Goal: Find specific page/section: Find specific page/section

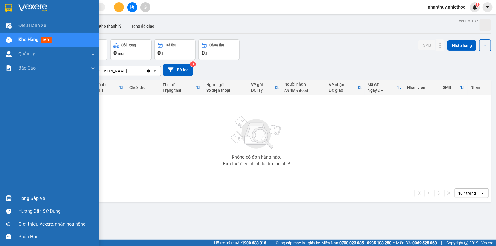
click at [35, 195] on div "Hàng sắp về" at bounding box center [56, 198] width 77 height 9
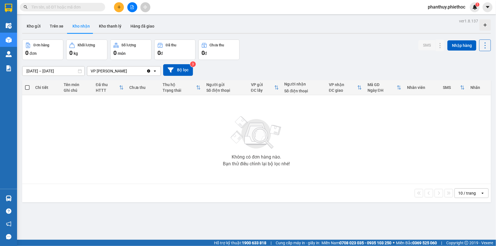
click at [183, 111] on section "Kết quả tìm kiếm ( 0 ) Bộ lọc No Data phanthuy.phiethoc 1 Điều hành xe Kho hàng…" at bounding box center [248, 123] width 496 height 246
click at [56, 23] on button "Trên xe" at bounding box center [56, 26] width 23 height 14
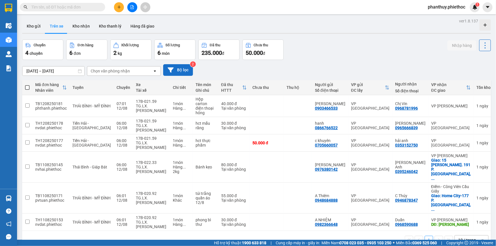
click at [180, 68] on button "Bộ lọc" at bounding box center [178, 70] width 30 height 12
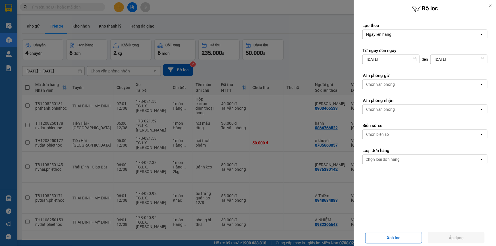
click at [386, 104] on div "Văn phòng nhận Chọn văn phòng open" at bounding box center [424, 106] width 125 height 16
click at [386, 107] on div "Chọn văn phòng" at bounding box center [380, 110] width 29 height 6
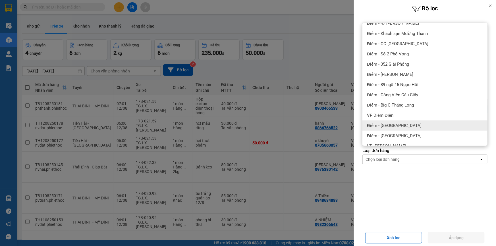
scroll to position [103, 0]
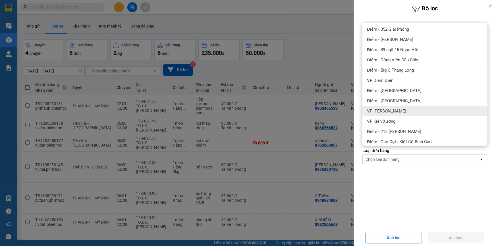
click at [401, 113] on span "VP Phạm Văn Đồng" at bounding box center [386, 111] width 39 height 6
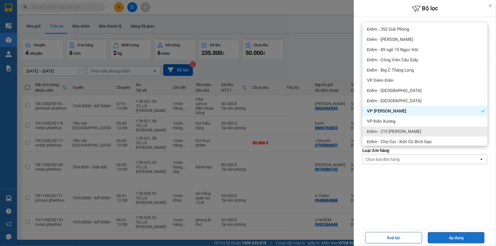
drag, startPoint x: 456, startPoint y: 239, endPoint x: 361, endPoint y: 192, distance: 106.5
click at [456, 239] on button "Áp dụng" at bounding box center [456, 237] width 57 height 11
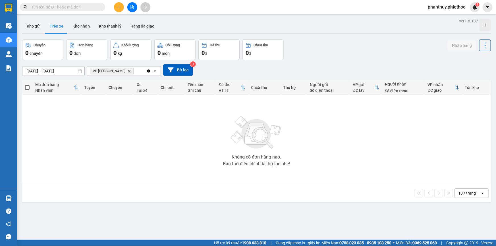
click at [129, 71] on icon "VP Phạm Văn Đồng, close by backspace" at bounding box center [129, 71] width 3 height 3
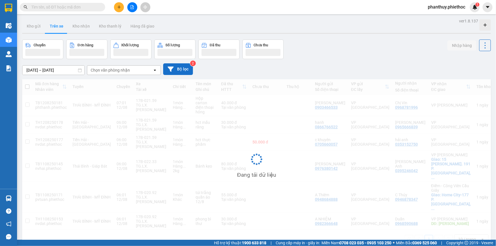
click at [182, 71] on button "Bộ lọc" at bounding box center [178, 69] width 30 height 12
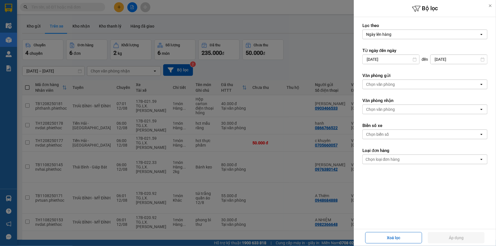
click at [386, 109] on div "Chọn văn phòng" at bounding box center [380, 110] width 29 height 6
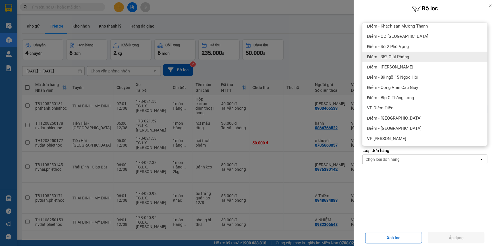
scroll to position [77, 0]
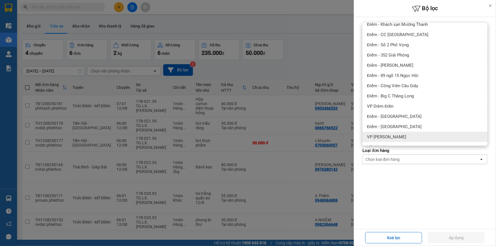
click at [392, 135] on span "VP Phạm Văn Đồng" at bounding box center [386, 137] width 39 height 6
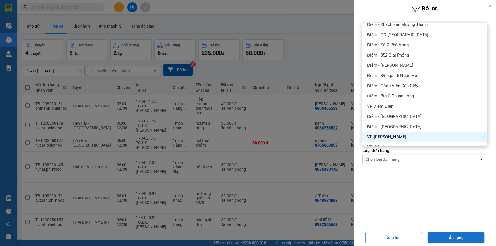
click at [441, 235] on button "Áp dụng" at bounding box center [456, 237] width 57 height 11
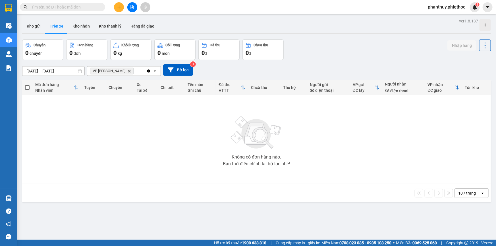
click at [130, 71] on icon "Delete" at bounding box center [129, 70] width 3 height 3
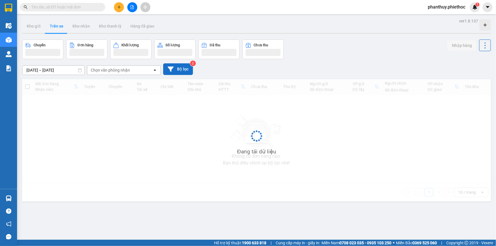
click at [174, 69] on button "Bộ lọc" at bounding box center [178, 69] width 30 height 12
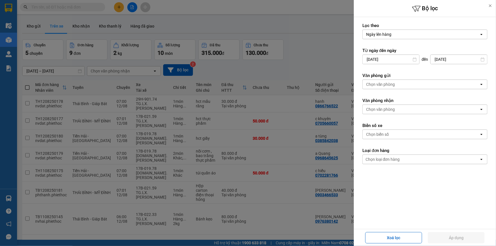
click at [391, 111] on div "Chọn văn phòng" at bounding box center [380, 110] width 29 height 6
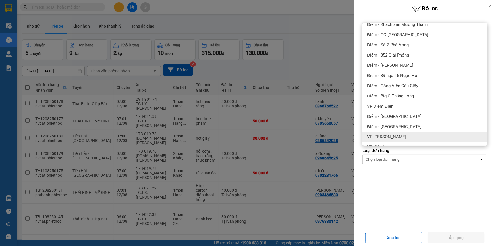
click at [394, 136] on span "VP Phạm Văn Đồng" at bounding box center [386, 137] width 39 height 6
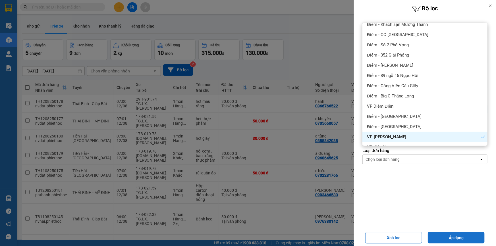
click at [455, 239] on button "Áp dụng" at bounding box center [456, 237] width 57 height 11
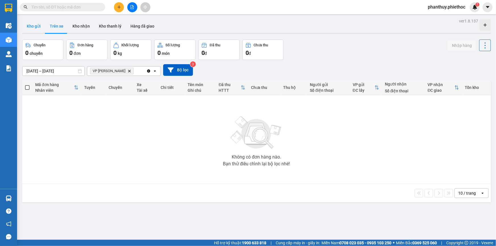
click at [34, 29] on button "Kho gửi" at bounding box center [33, 26] width 23 height 14
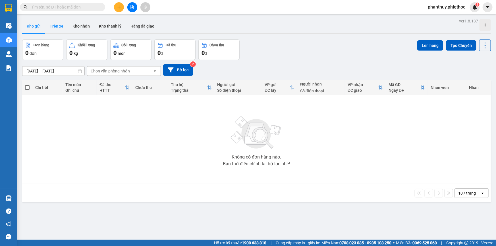
click at [56, 25] on button "Trên xe" at bounding box center [56, 26] width 23 height 14
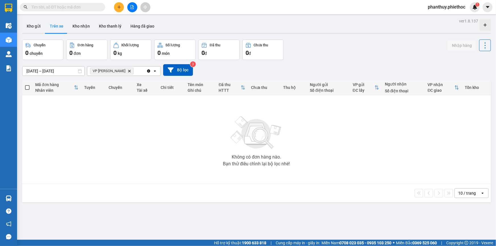
drag, startPoint x: 128, startPoint y: 70, endPoint x: 139, endPoint y: 74, distance: 11.0
click at [128, 70] on span "VP Phạm Văn Đồng Delete" at bounding box center [111, 71] width 43 height 7
click at [126, 71] on span "VP Phạm Văn Đồng Delete" at bounding box center [111, 71] width 43 height 7
click at [128, 71] on icon "Delete" at bounding box center [129, 70] width 3 height 3
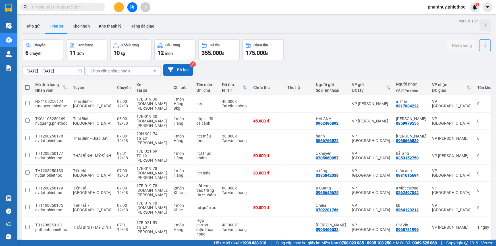
click at [183, 68] on button "Bộ lọc" at bounding box center [178, 70] width 30 height 12
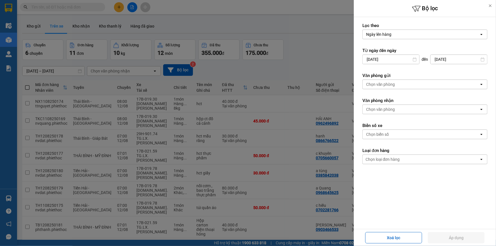
click at [389, 107] on div "Chọn văn phòng" at bounding box center [380, 110] width 29 height 6
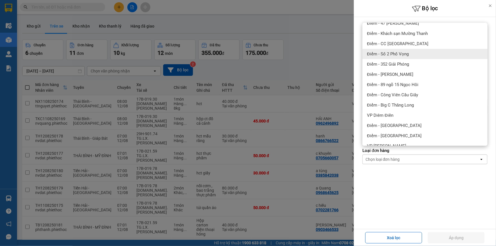
scroll to position [77, 0]
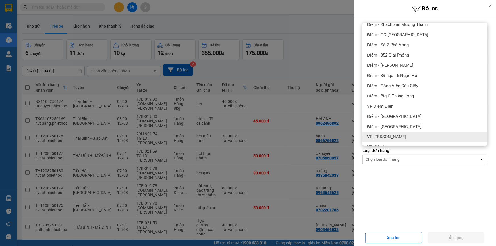
click at [392, 136] on span "VP Phạm Văn Đồng" at bounding box center [386, 137] width 39 height 6
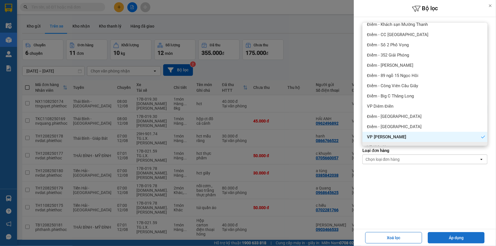
drag, startPoint x: 455, startPoint y: 237, endPoint x: 449, endPoint y: 237, distance: 6.3
click at [455, 238] on button "Áp dụng" at bounding box center [456, 237] width 57 height 11
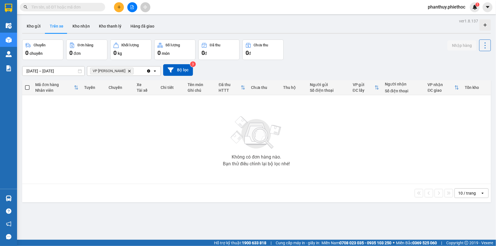
click at [34, 29] on button "Kho gửi" at bounding box center [33, 26] width 23 height 14
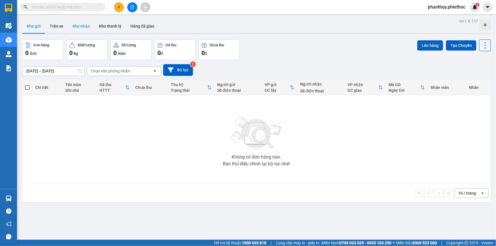
click at [73, 22] on button "Kho nhận" at bounding box center [81, 26] width 26 height 14
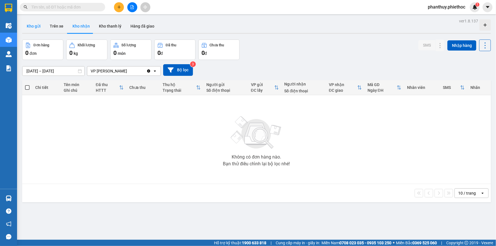
drag, startPoint x: 31, startPoint y: 27, endPoint x: 39, endPoint y: 29, distance: 8.4
click at [32, 27] on button "Kho gửi" at bounding box center [33, 26] width 23 height 14
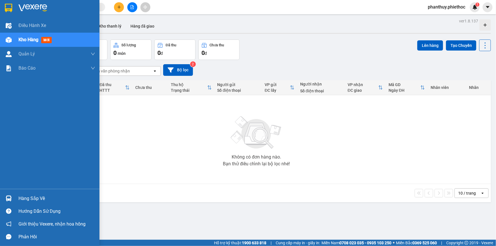
drag, startPoint x: 35, startPoint y: 198, endPoint x: 163, endPoint y: 166, distance: 131.8
click at [37, 198] on div "Hàng sắp về" at bounding box center [56, 198] width 77 height 9
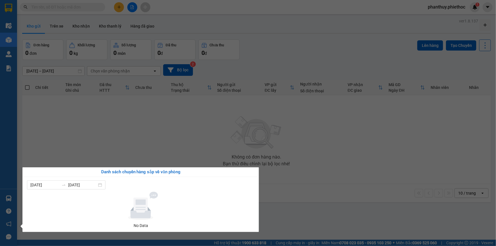
click at [182, 127] on section "Kết quả tìm kiếm ( 0 ) Bộ lọc No Data phanthuy.phiethoc 1 Điều hành xe Kho hàng…" at bounding box center [248, 123] width 496 height 246
